Goal: Use online tool/utility: Use online tool/utility

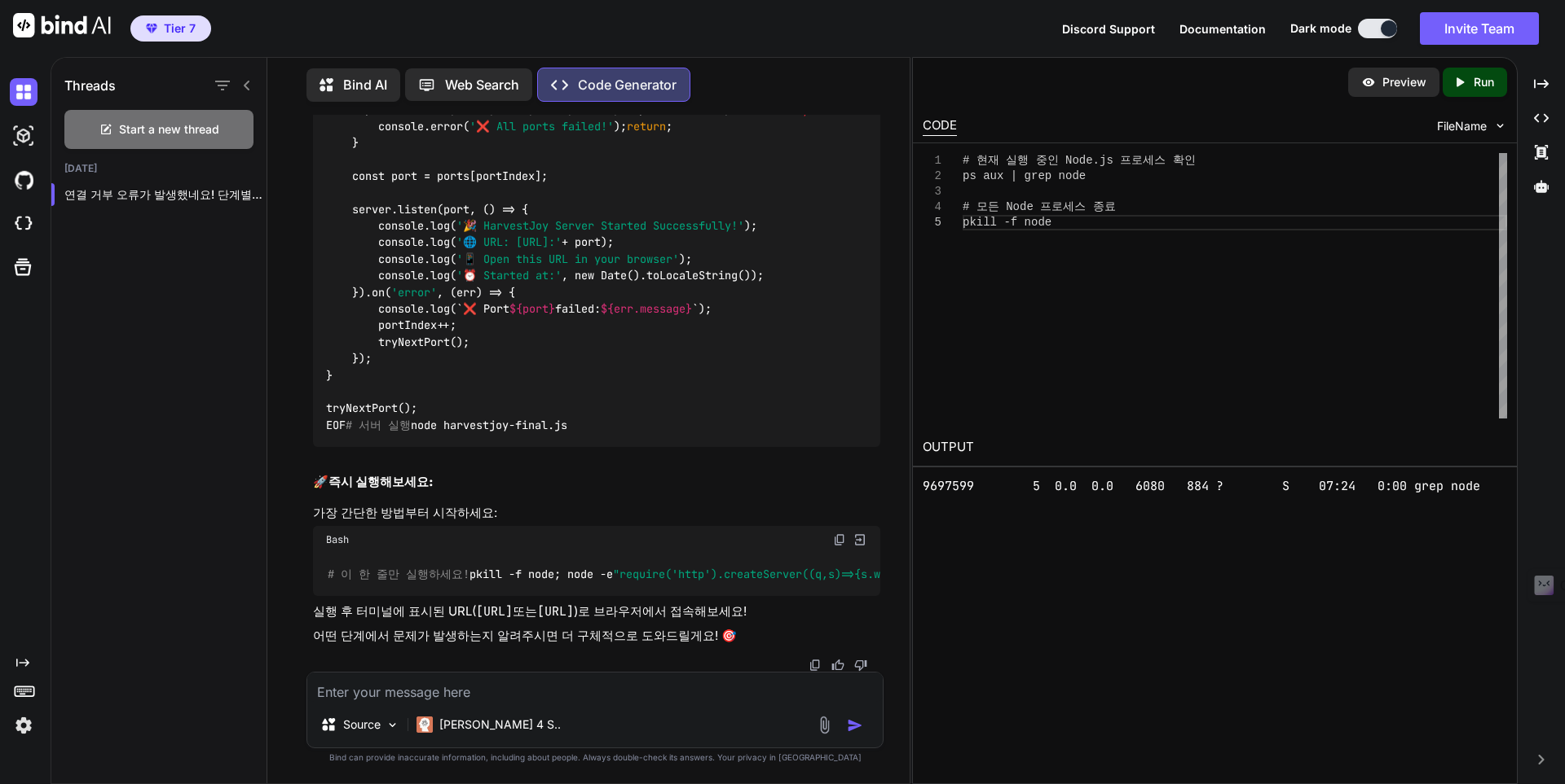
click at [1101, 510] on div "Preview Created with Pixso. Run CODE FileName 1 2 3 4 5 # 현재 실행 중인 Node.js 프로세스…" at bounding box center [1214, 421] width 605 height 728
click at [1477, 90] on div "Created with Pixso. Run" at bounding box center [1475, 82] width 64 height 29
click at [585, 632] on p "어떤 단계에서 문제가 발생하는지 알려주시면 더 구체적으로 도와드릴게요! 🎯" at bounding box center [596, 636] width 567 height 19
drag, startPoint x: 591, startPoint y: 597, endPoint x: 467, endPoint y: 594, distance: 124.0
click at [476, 603] on code "[URL]" at bounding box center [493, 611] width 37 height 16
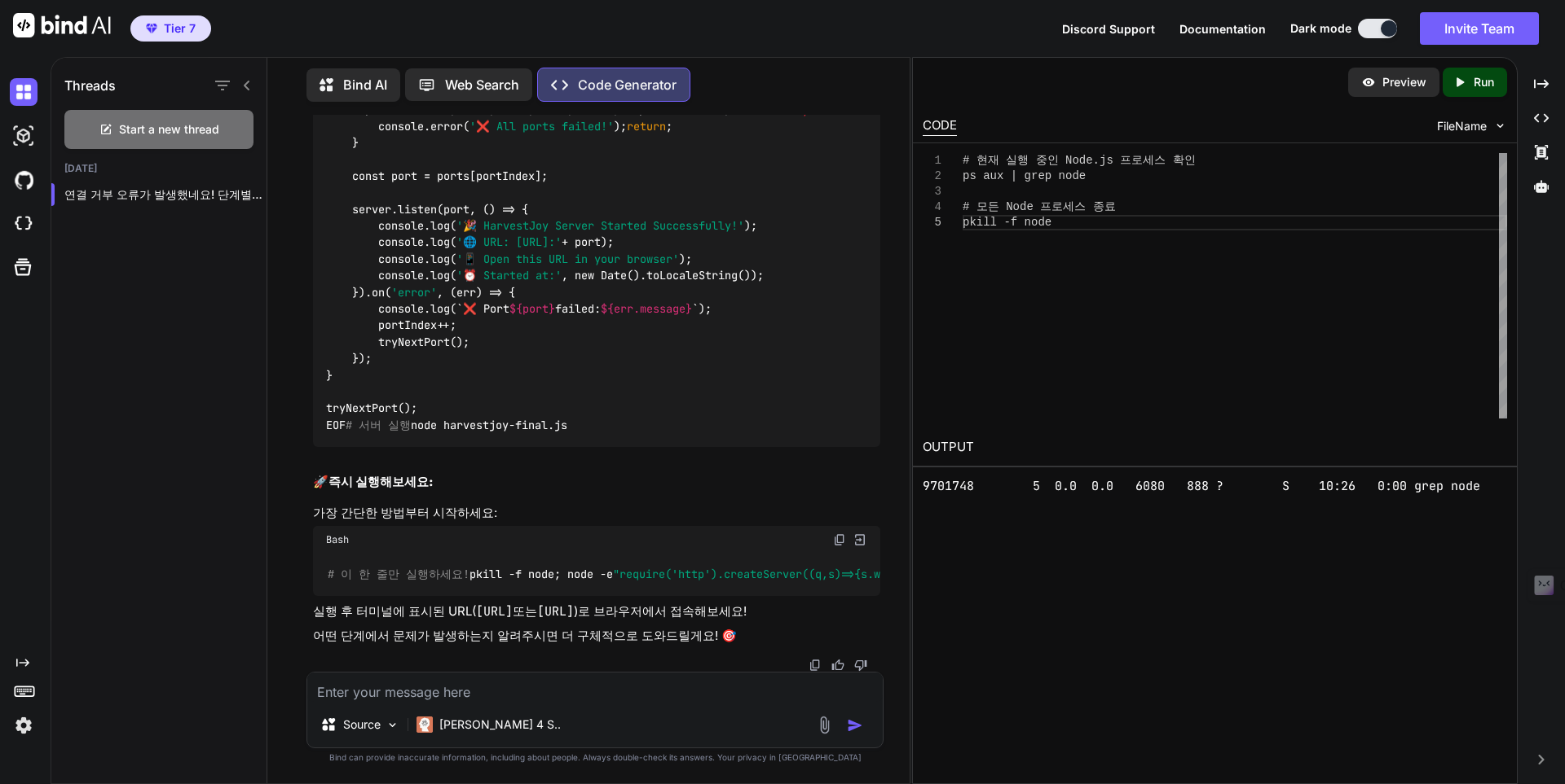
click at [1484, 88] on p "Run" at bounding box center [1484, 82] width 21 height 16
click at [1196, 493] on pre "9702340 5 0.0 0.0 6080 888 ? S 10:53 0:00 grep node" at bounding box center [1215, 487] width 585 height 19
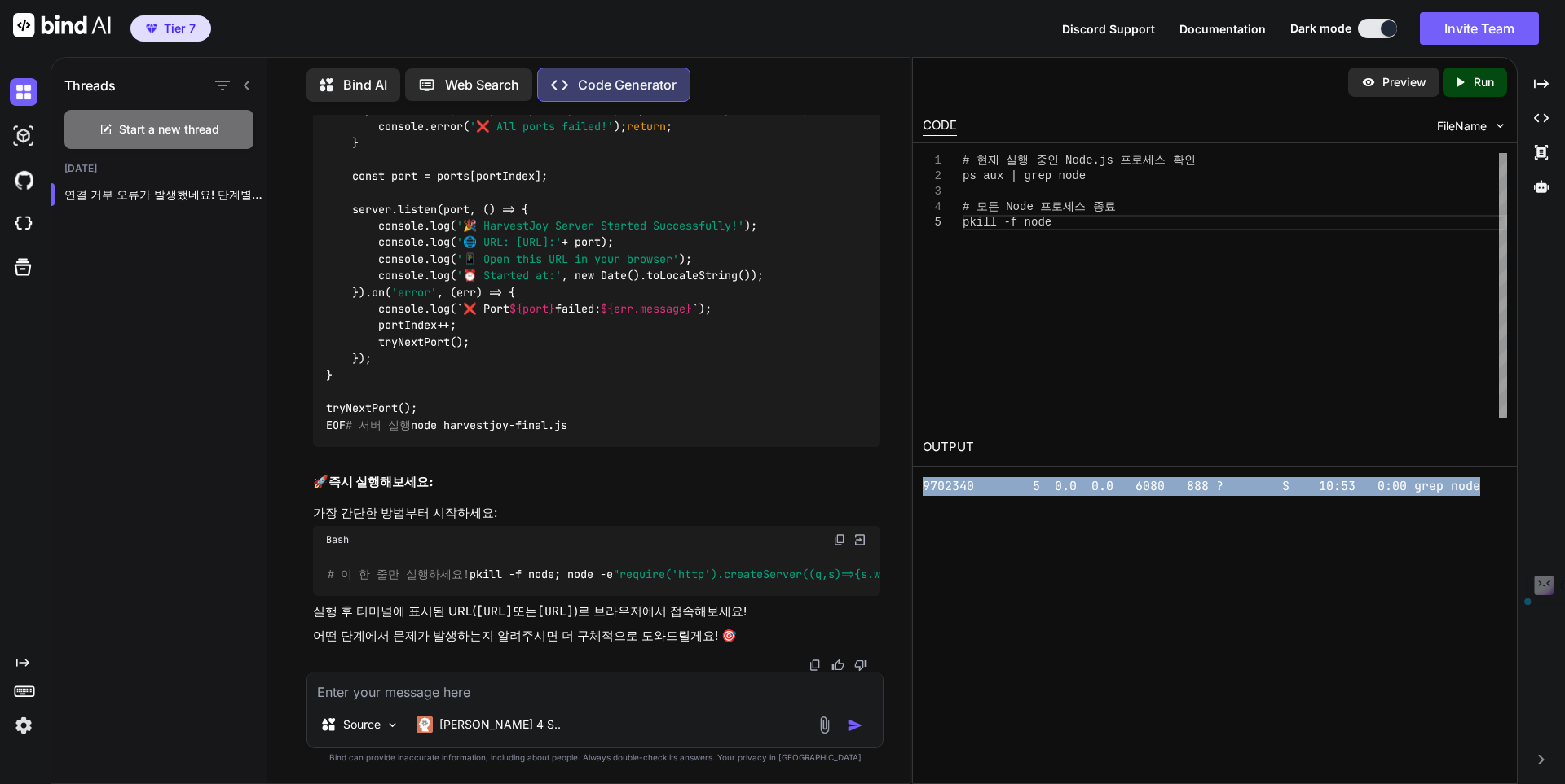
click at [1196, 493] on pre "9702340 5 0.0 0.0 6080 888 ? S 10:53 0:00 grep node" at bounding box center [1215, 487] width 585 height 19
click at [558, 697] on textarea at bounding box center [594, 687] width 575 height 29
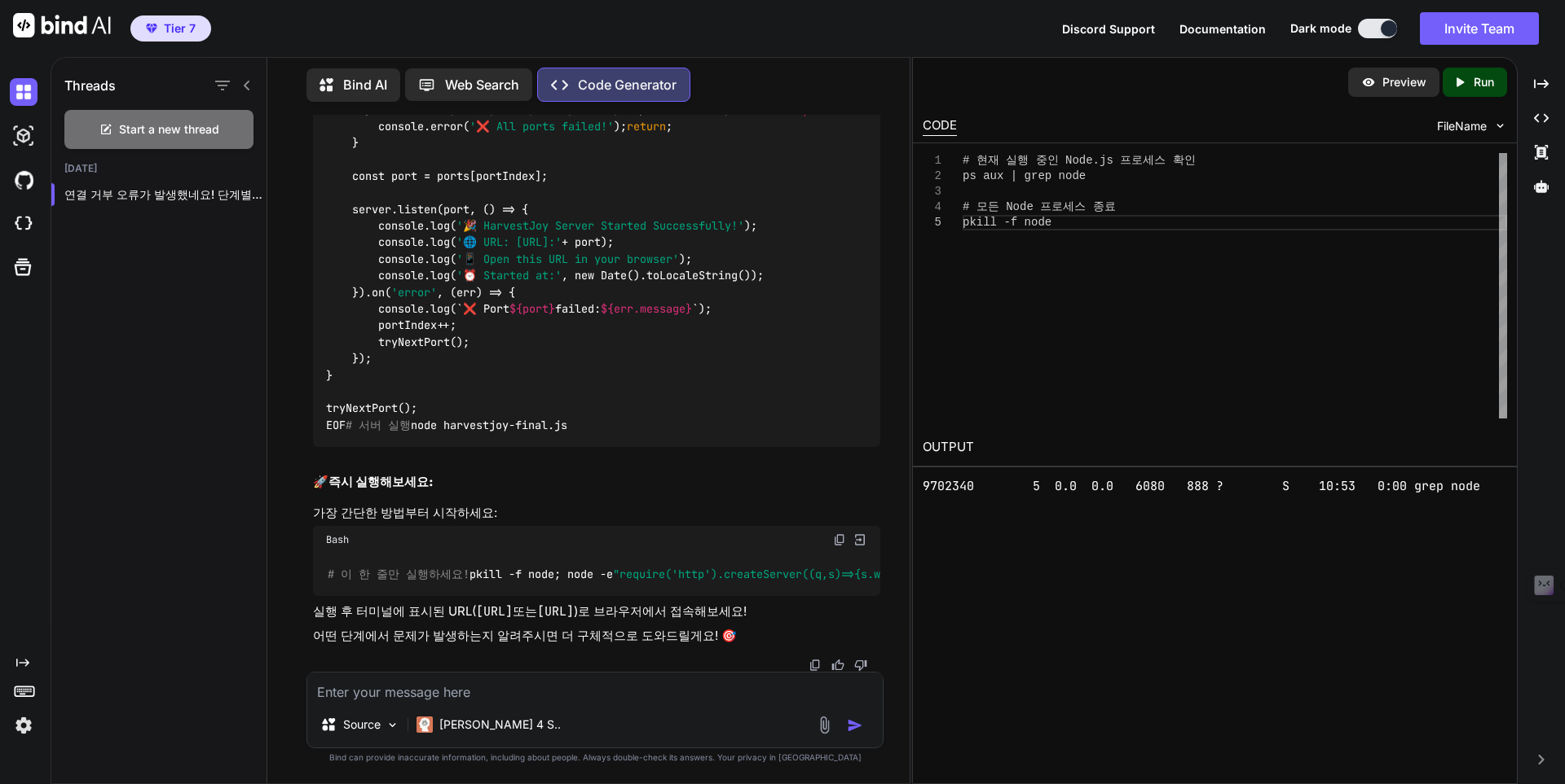
click at [476, 603] on code "[URL]" at bounding box center [493, 611] width 37 height 16
drag, startPoint x: 652, startPoint y: 594, endPoint x: 797, endPoint y: 594, distance: 145.0
click at [573, 603] on code "[URL]" at bounding box center [555, 611] width 37 height 16
click at [448, 688] on textarea at bounding box center [594, 687] width 575 height 29
paste textarea "사이트에 연결할 수 없음 localhost에서 연결을 거부했습니다. 다음 방법을 시도해 보세요. 연결 확인 프록시 및 방화벽 확인 ERR_CO…"
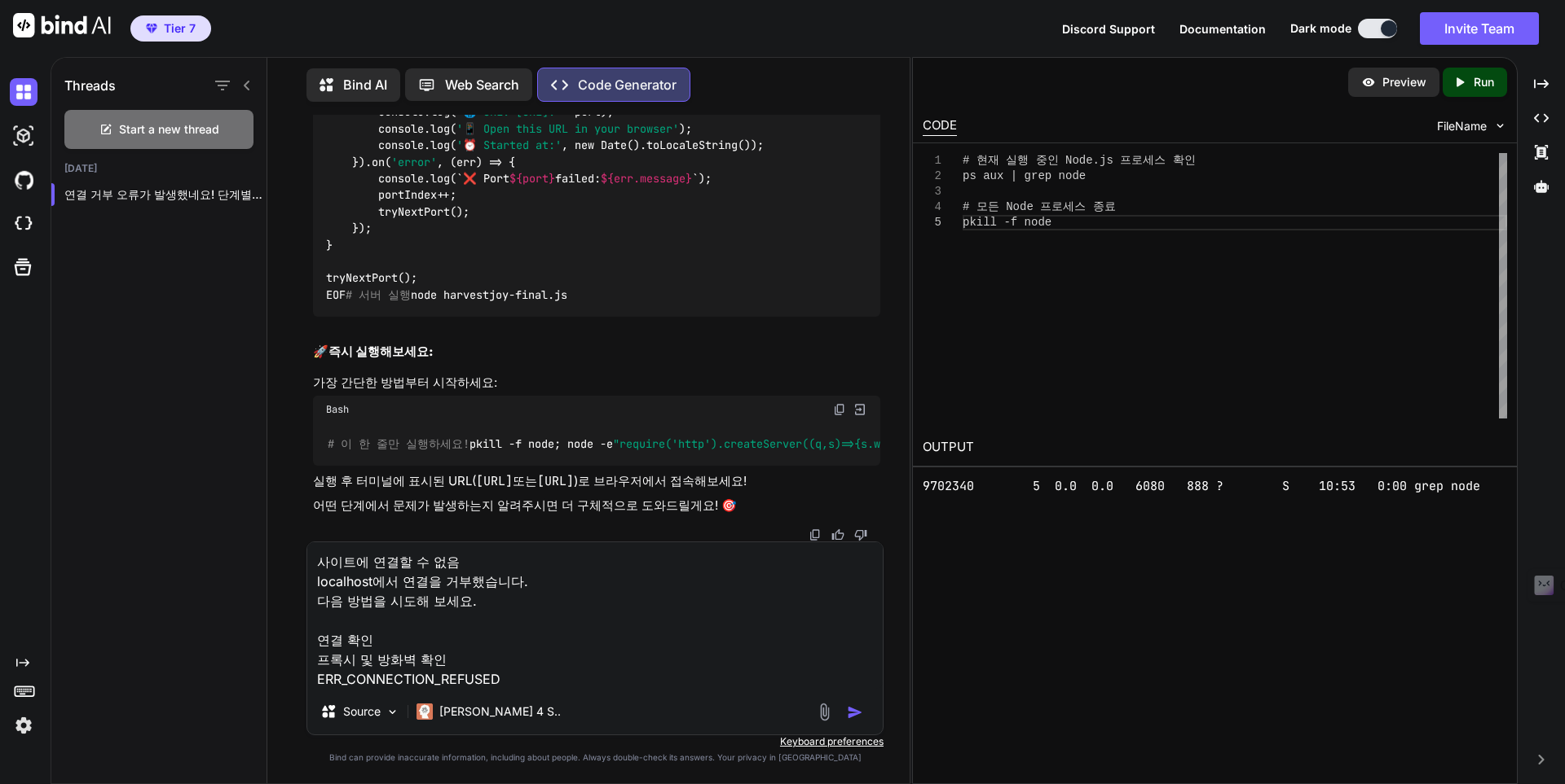
click at [848, 712] on img "button" at bounding box center [854, 712] width 16 height 16
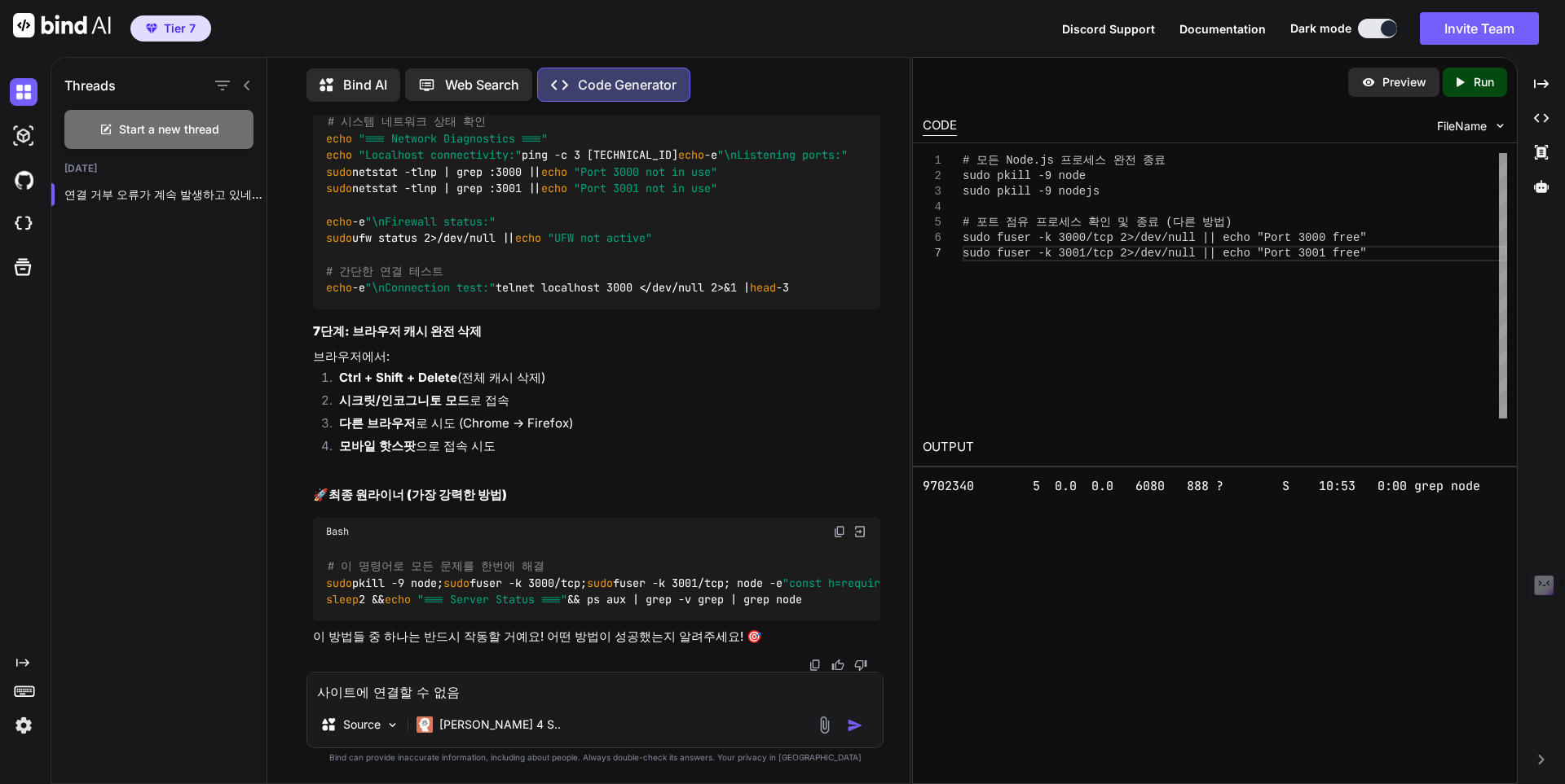
scroll to position [102547, 0]
click at [1473, 94] on div "Created with Pixso. Run" at bounding box center [1475, 82] width 64 height 29
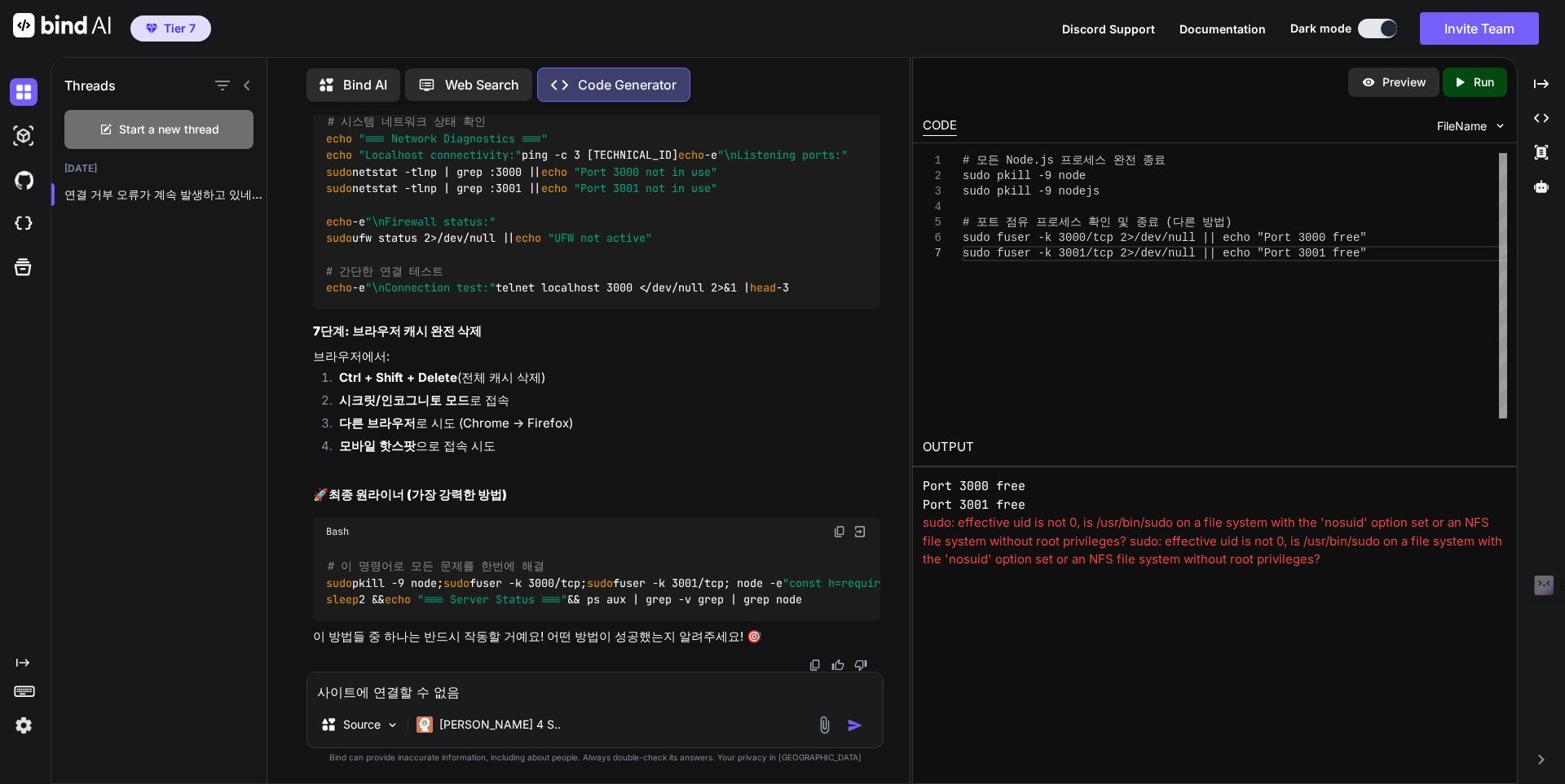
click at [963, 552] on div "sudo: effective uid is not 0, is /usr/bin/sudo on a file system with the 'nosui…" at bounding box center [1215, 541] width 585 height 56
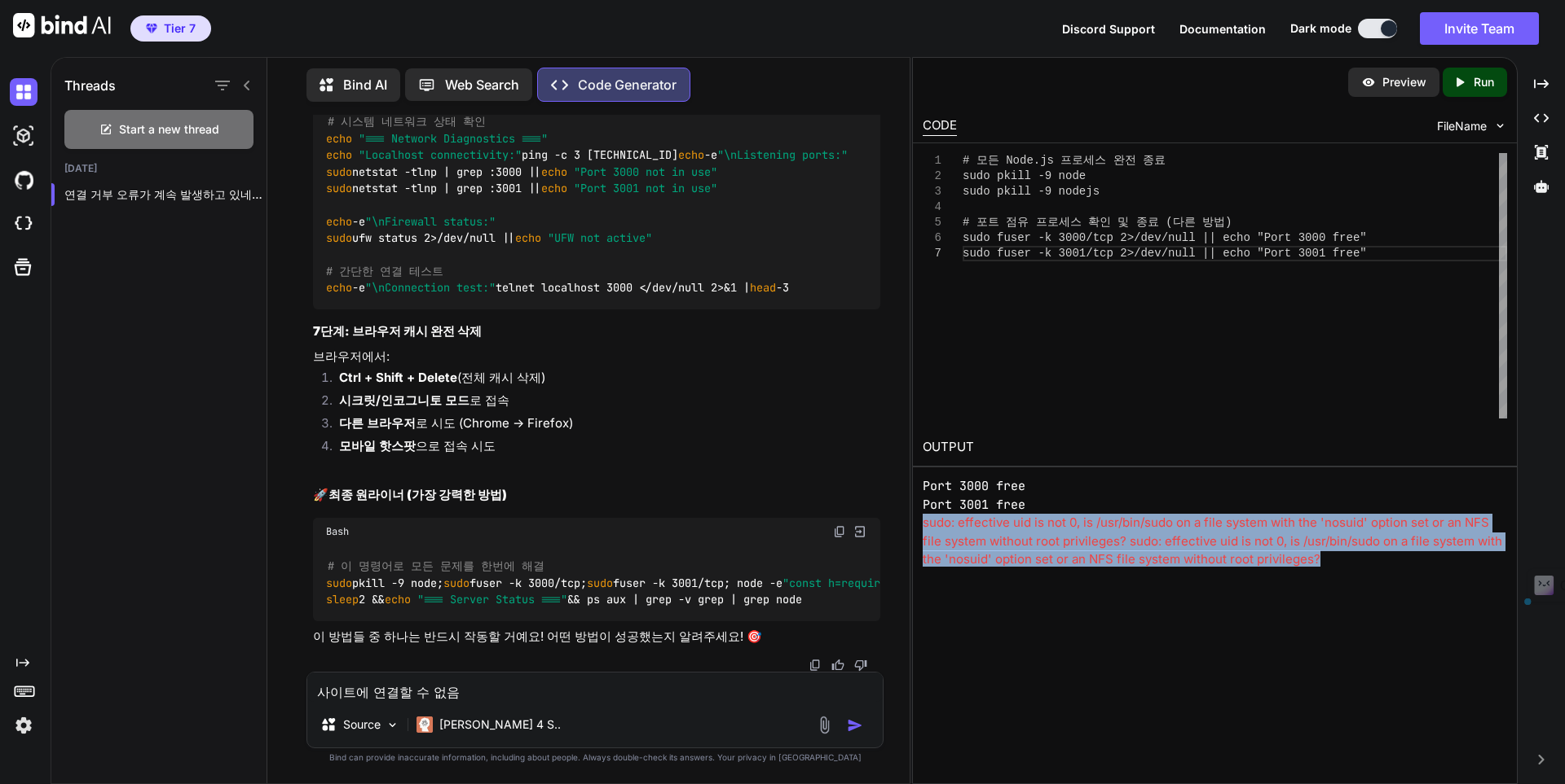
click at [963, 552] on div "sudo: effective uid is not 0, is /usr/bin/sudo on a file system with the 'nosui…" at bounding box center [1215, 541] width 585 height 56
copy div "sudo: effective uid is not 0, is /usr/bin/sudo on a file system with the 'nosui…"
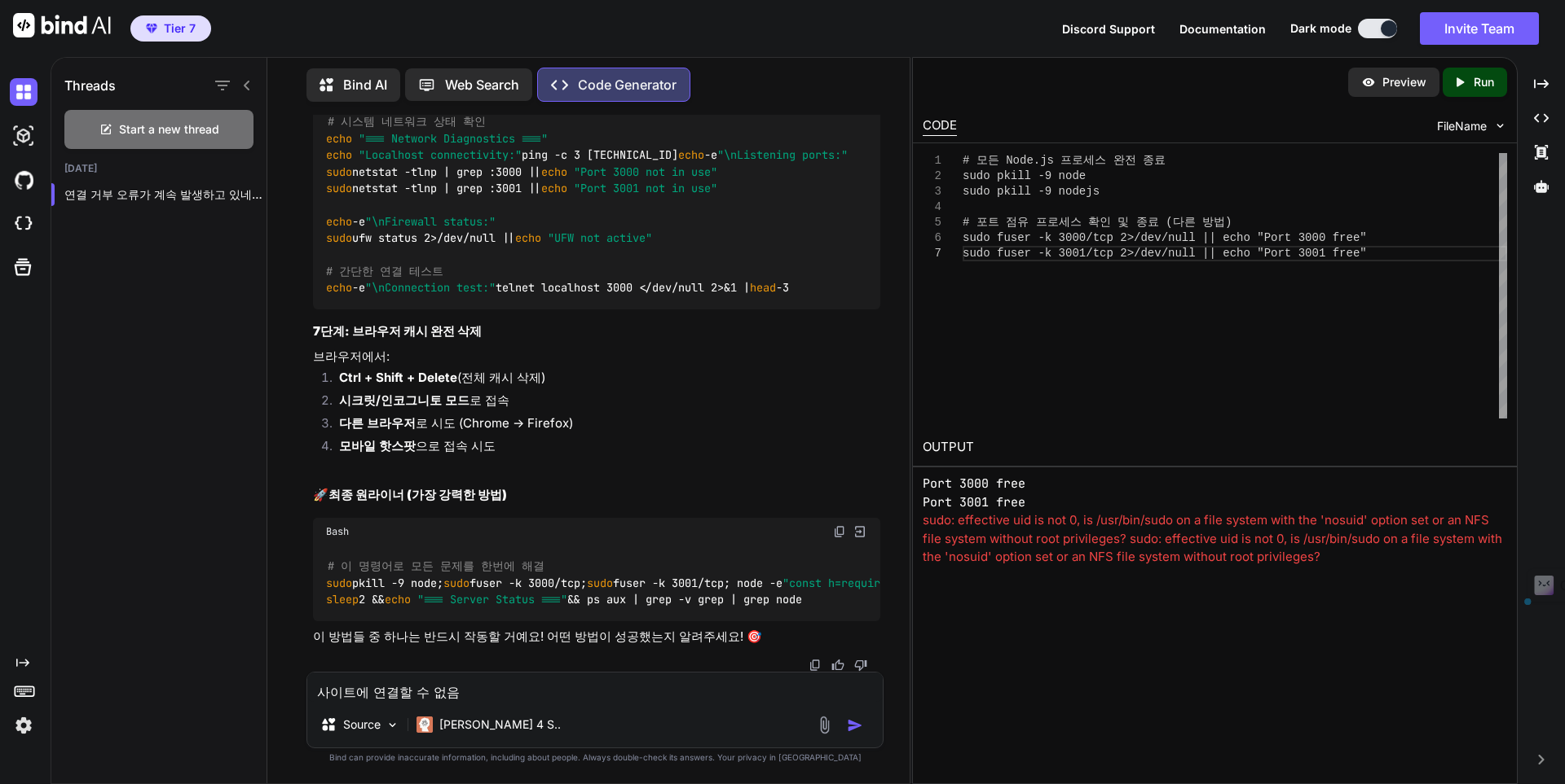
click at [624, 687] on textarea "사이트에 연결할 수 없음 localhost에서 연결을 거부했습니다. 다음 방법을 시도해 보세요. 연결 확인 프록시 및 방화벽 확인 ERR_CO…" at bounding box center [594, 687] width 575 height 29
paste textarea "sudo: effective uid is not 0, is /usr/bin/sudo on a file system with the 'nosui…"
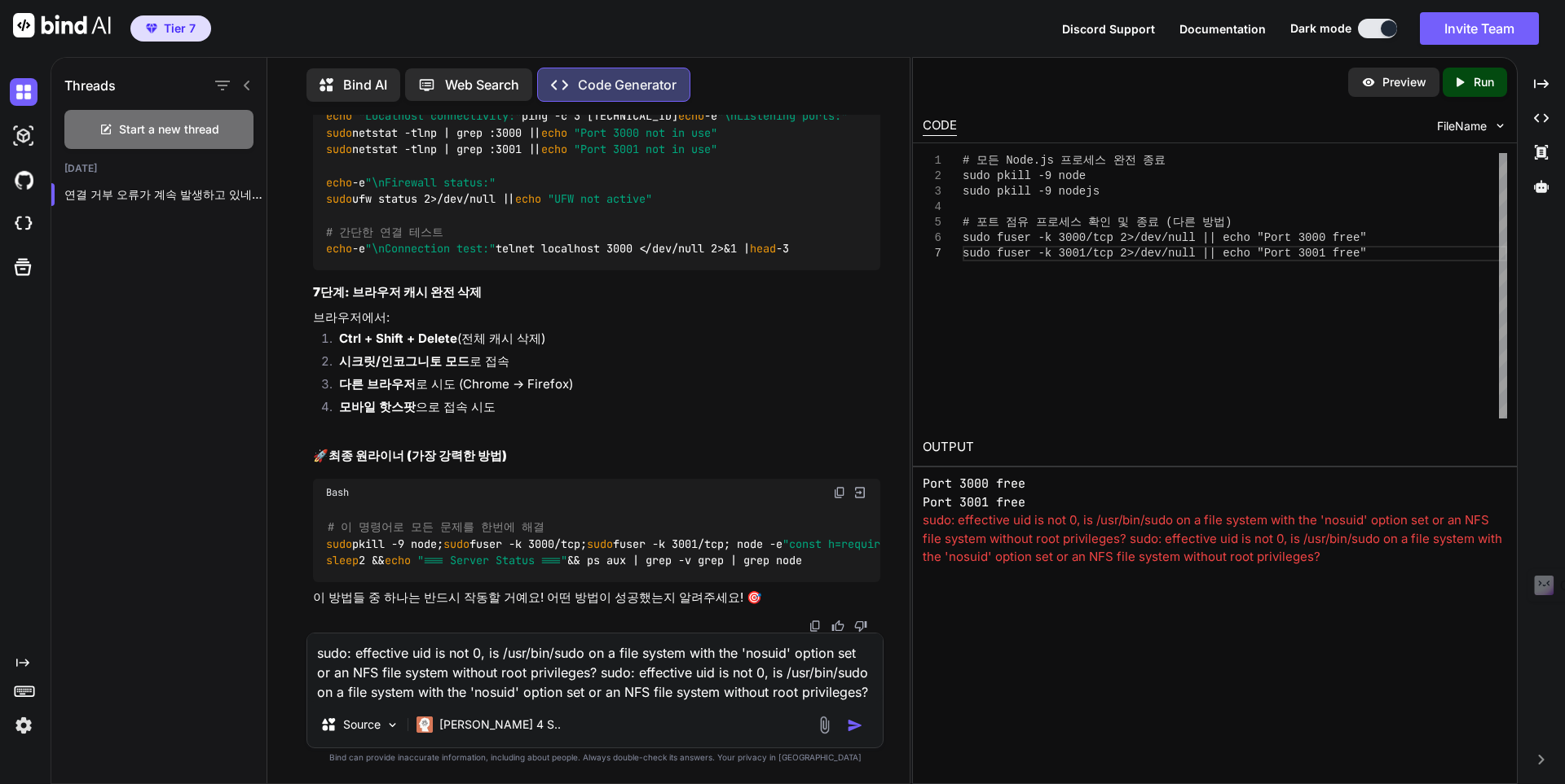
scroll to position [18, 0]
click at [861, 728] on img "button" at bounding box center [854, 725] width 16 height 16
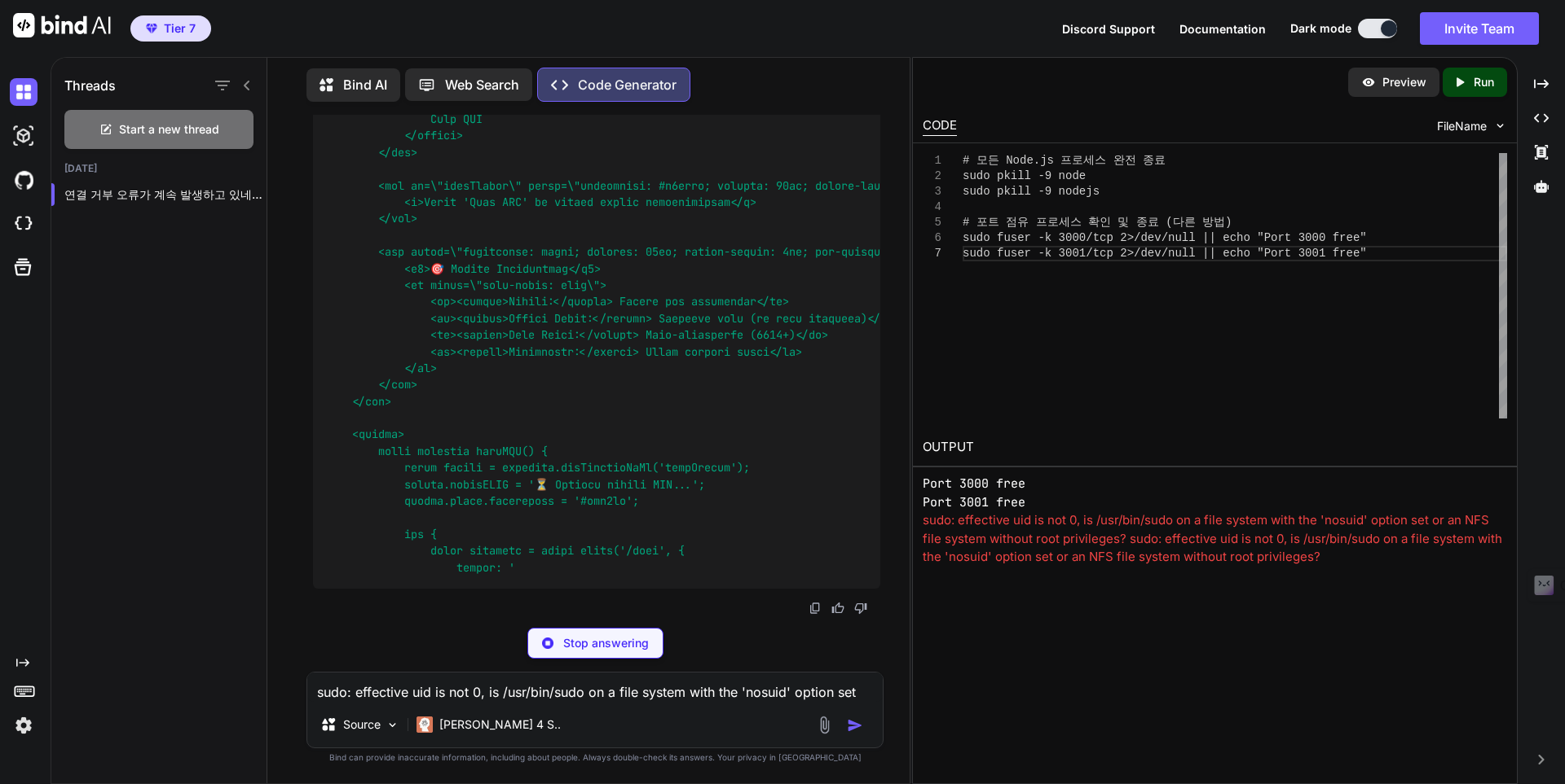
scroll to position [104104, 0]
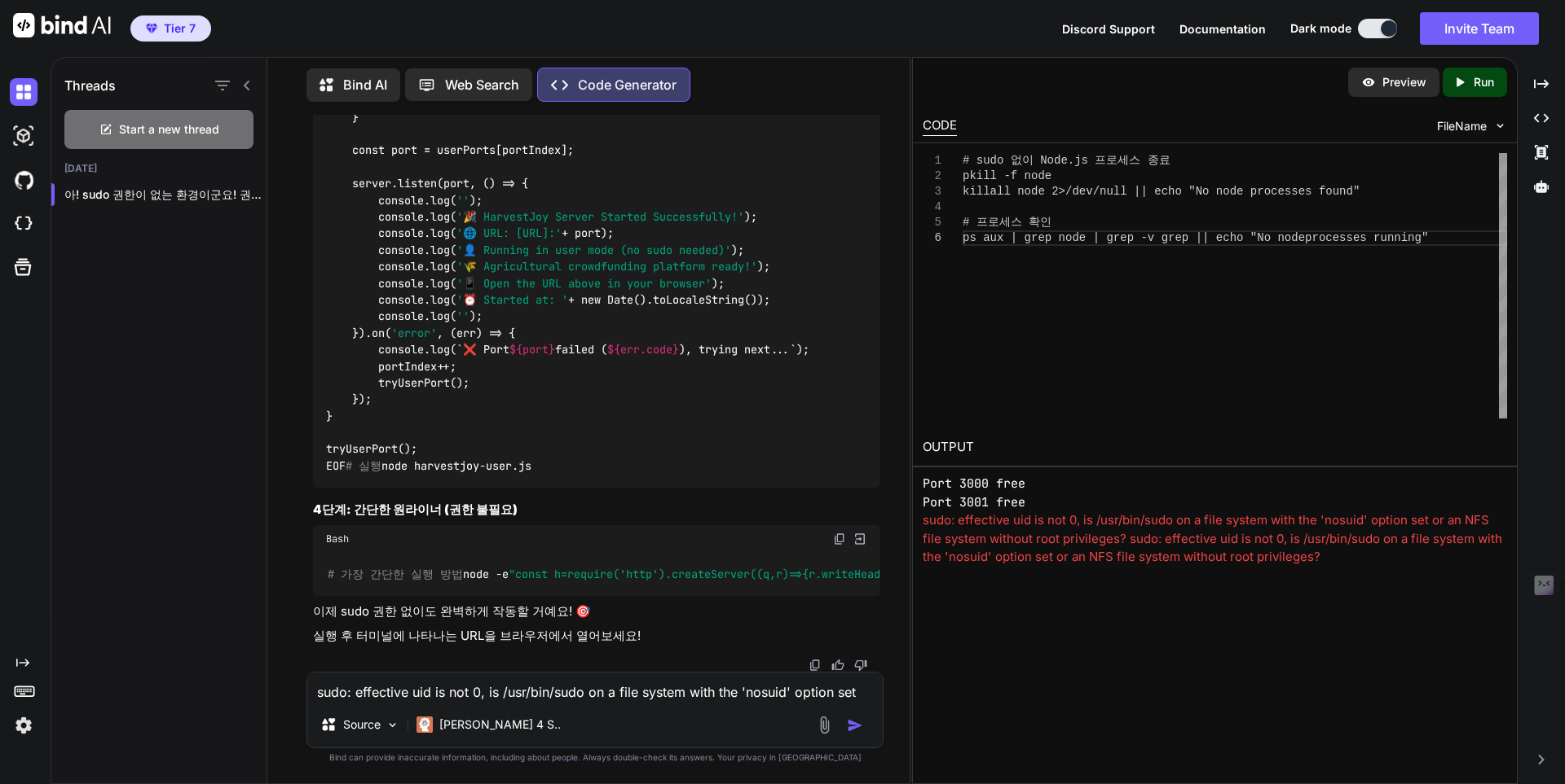
click at [1246, 527] on div "sudo: effective uid is not 0, is /usr/bin/sudo on a file system with the 'nosui…" at bounding box center [1215, 539] width 585 height 56
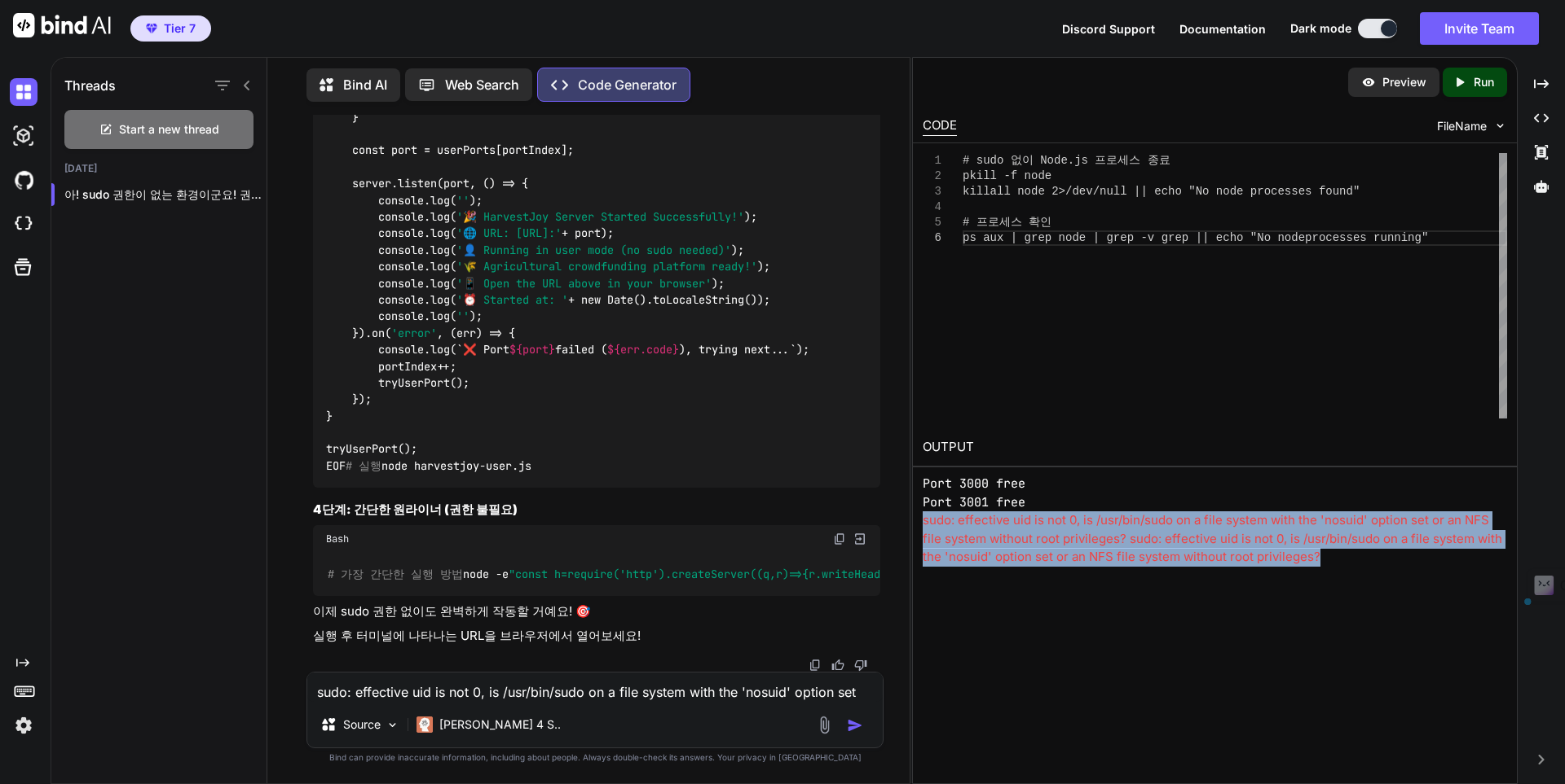
click at [1246, 527] on div "sudo: effective uid is not 0, is /usr/bin/sudo on a file system with the 'nosui…" at bounding box center [1215, 539] width 585 height 56
copy div "sudo: effective uid is not 0, is /usr/bin/sudo on a file system with the 'nosui…"
click at [1456, 87] on icon "Created with Pixso." at bounding box center [1460, 83] width 15 height 15
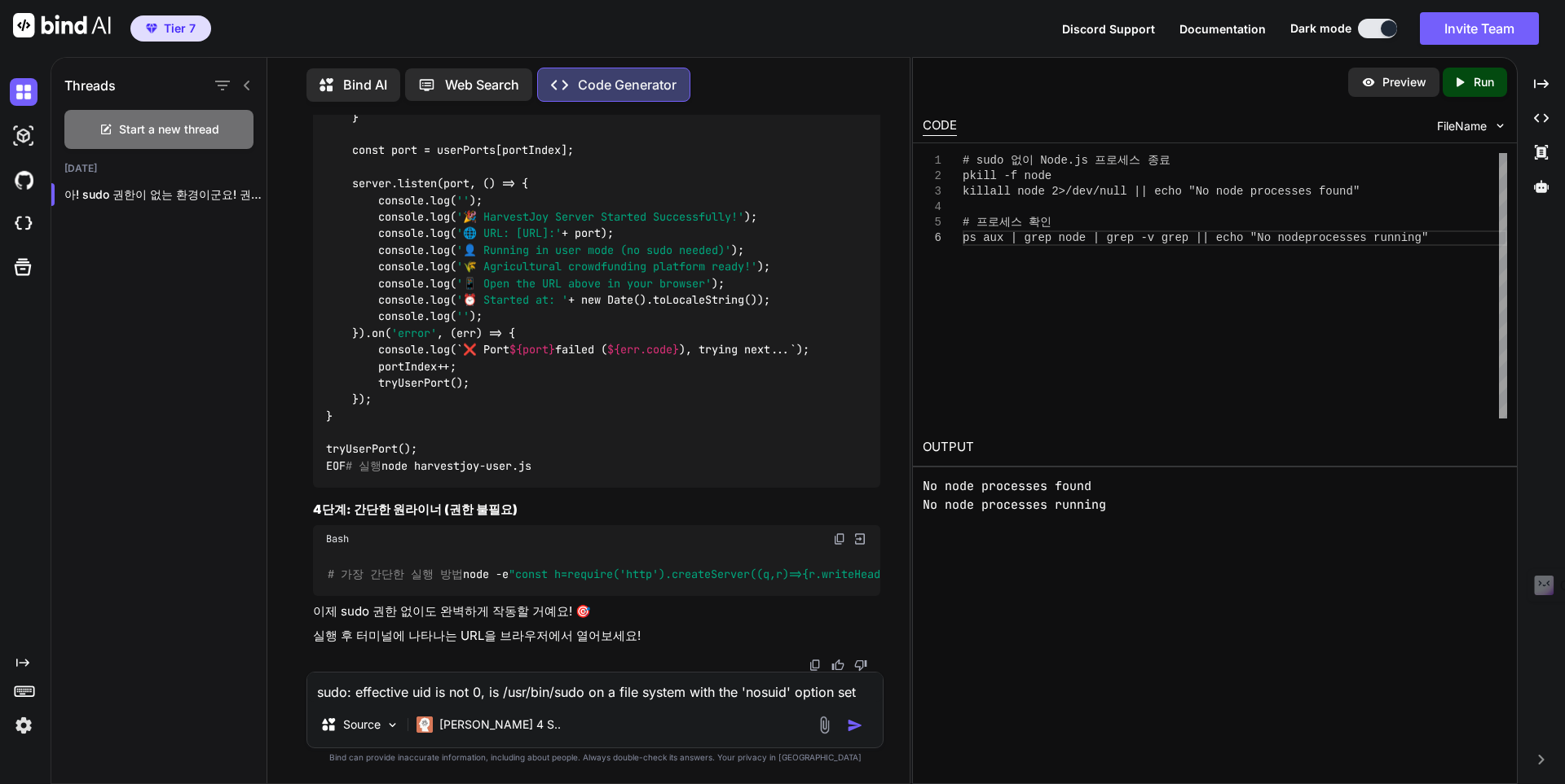
scroll to position [114369, 0]
click at [1481, 82] on p "Run" at bounding box center [1484, 82] width 21 height 16
drag, startPoint x: 921, startPoint y: 482, endPoint x: 1139, endPoint y: 510, distance: 219.8
click at [1139, 510] on div "OUTPUT No node processes found No node processes running" at bounding box center [1214, 472] width 604 height 87
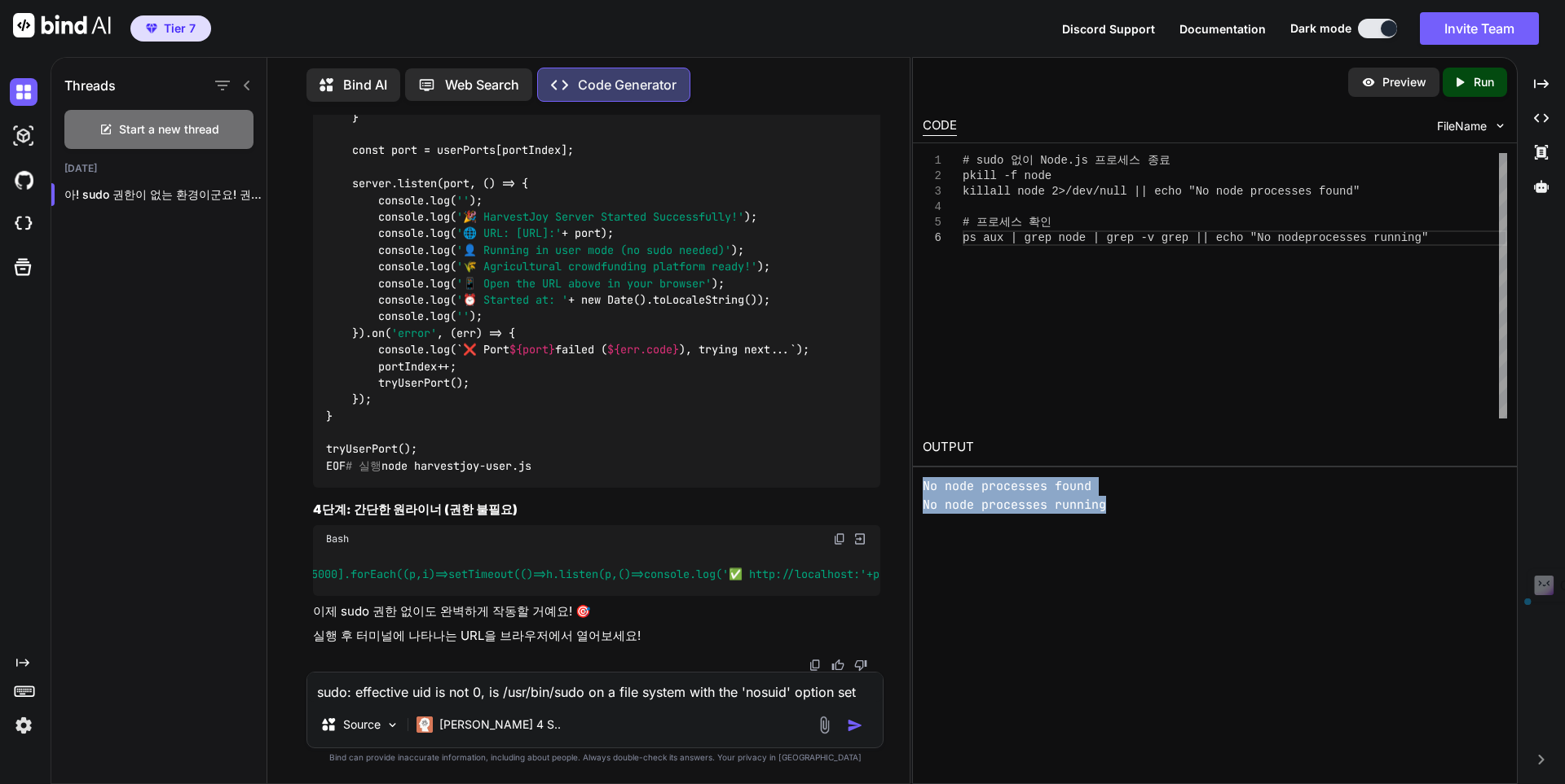
copy pre "No node processes found No node processes running"
click at [530, 687] on textarea "sudo: effective uid is not 0, is /usr/bin/sudo on a file system with the 'nosui…" at bounding box center [594, 687] width 575 height 29
paste textarea "No node processes found No node processes running"
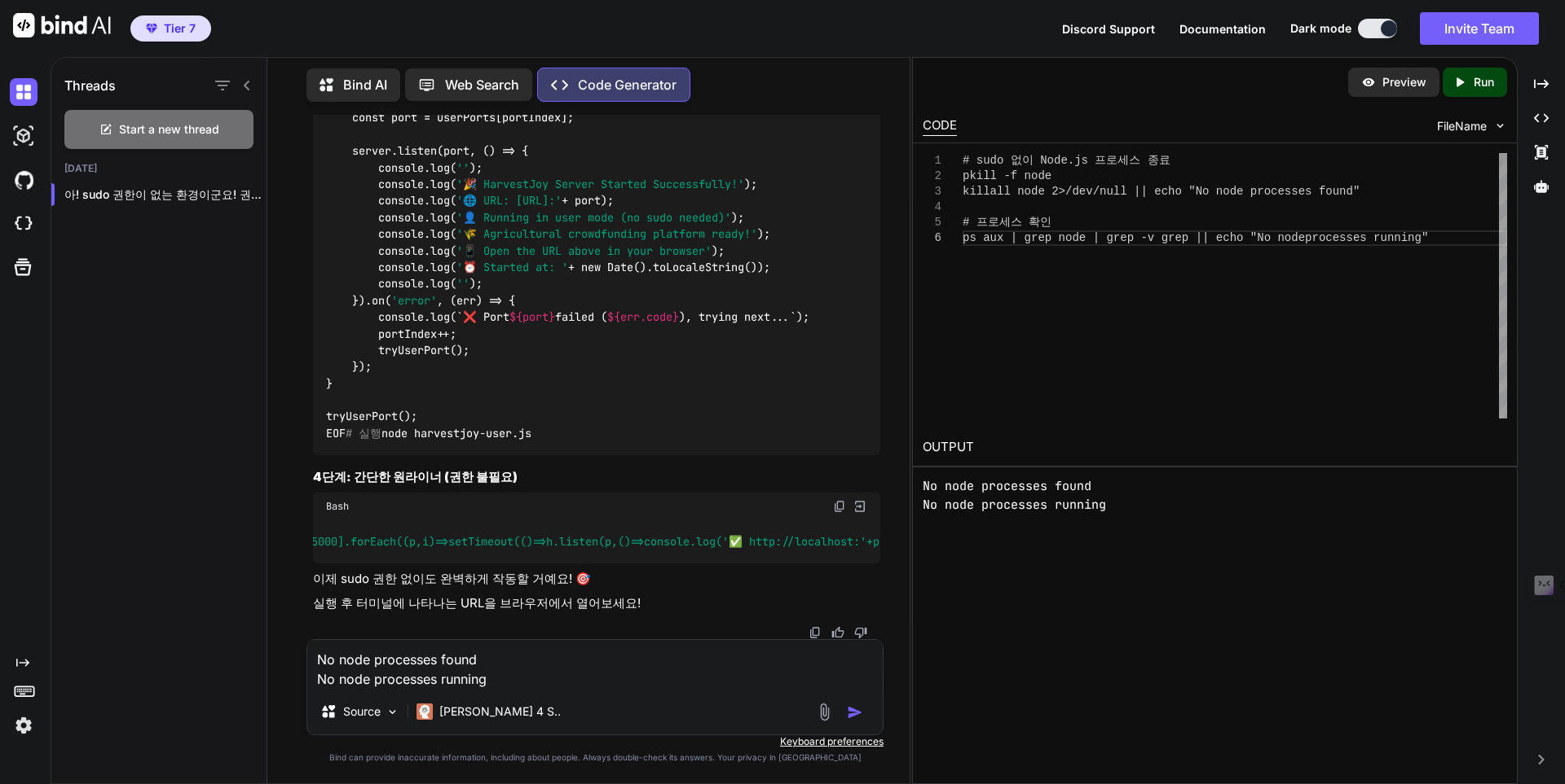
type textarea "No node processes found No node processes running"
click at [863, 710] on button "button" at bounding box center [858, 712] width 23 height 16
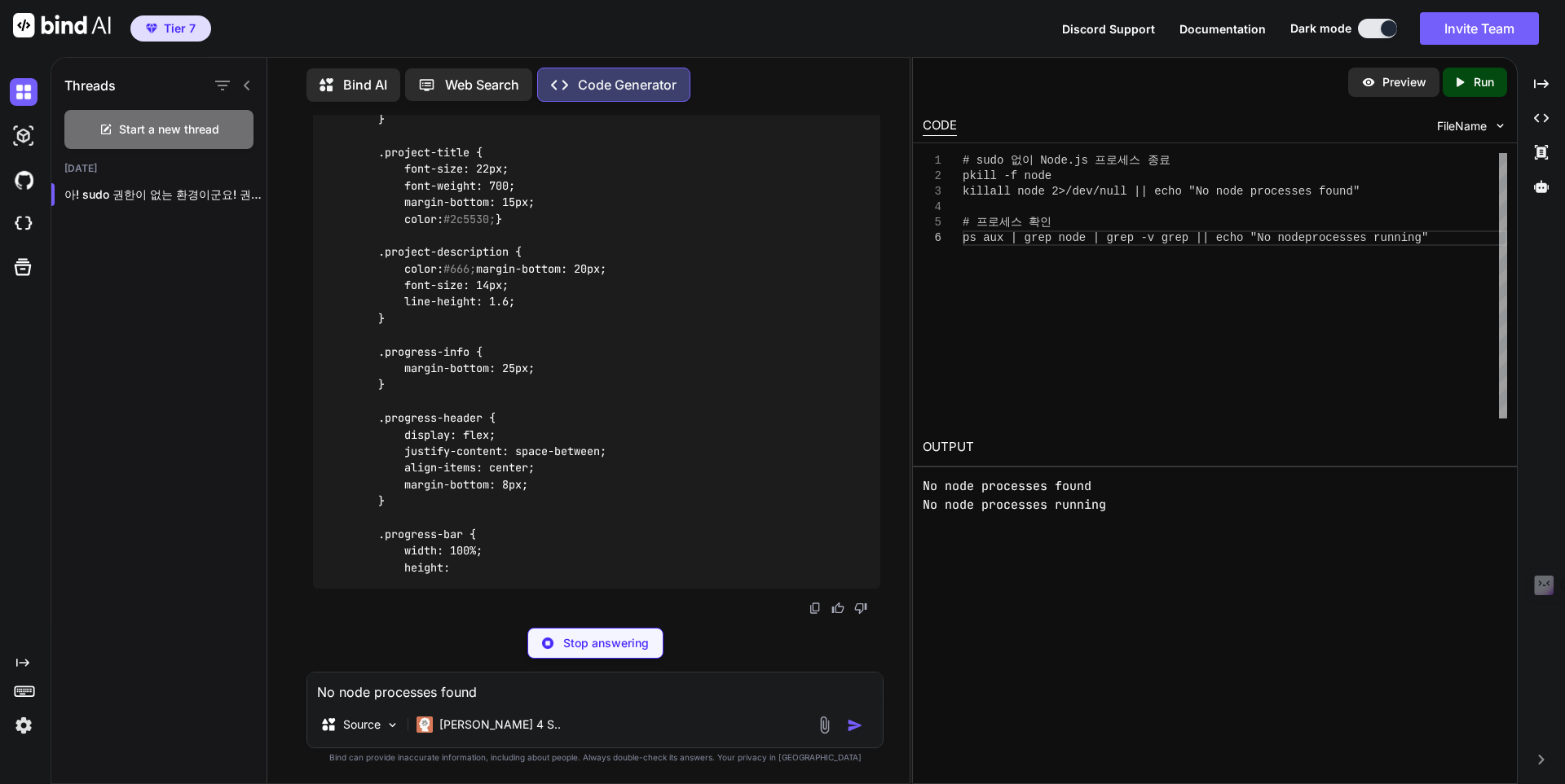
scroll to position [120104, 0]
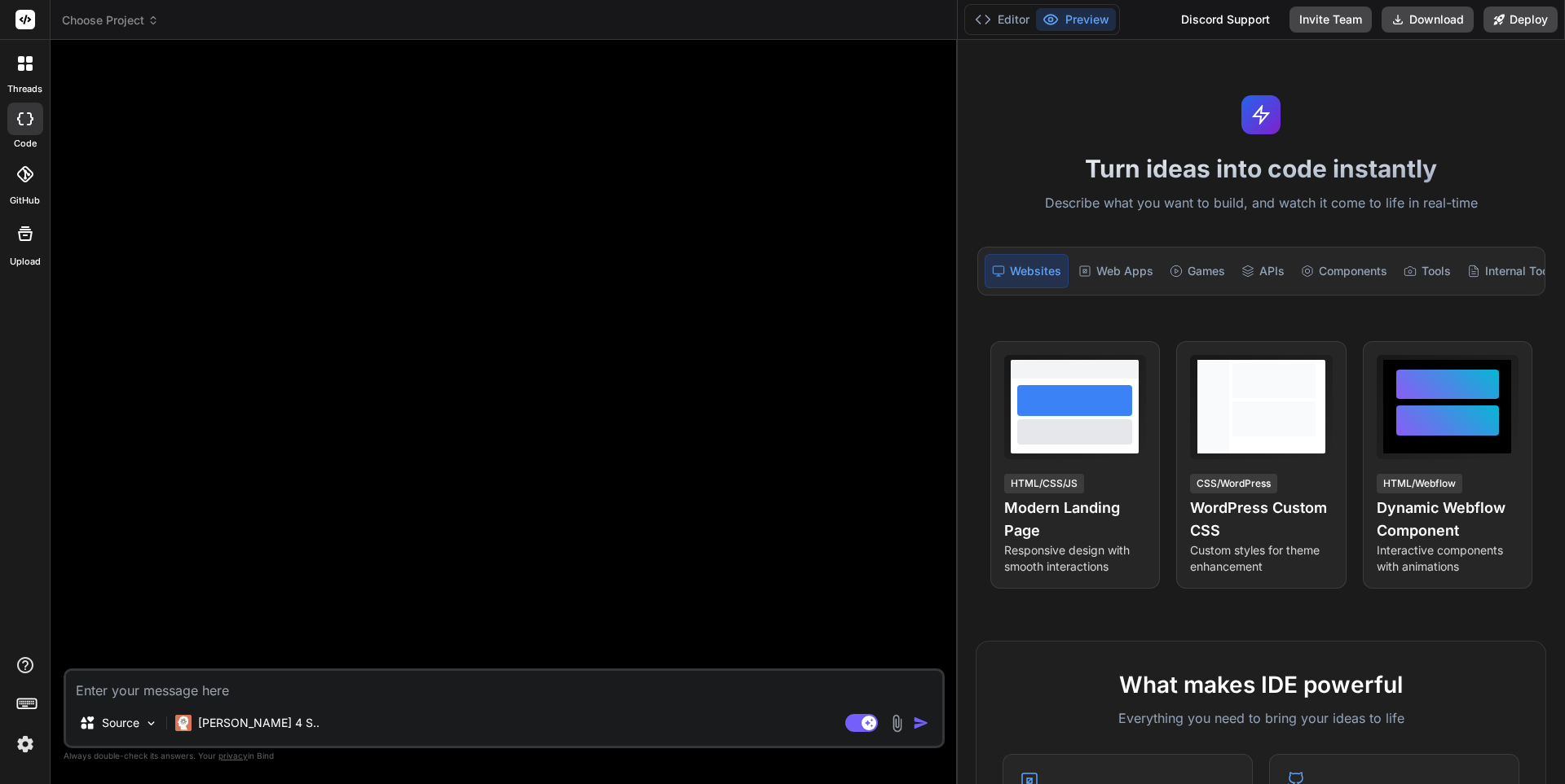
type textarea "x"
